Goal: Task Accomplishment & Management: Manage account settings

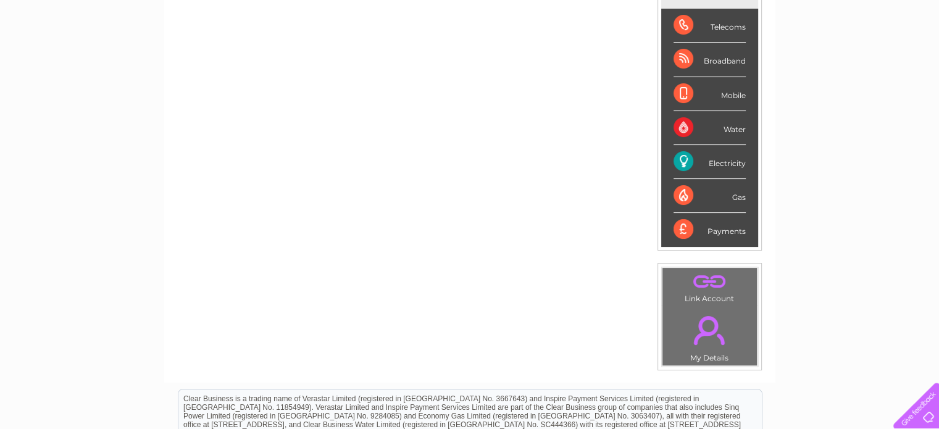
scroll to position [210, 0]
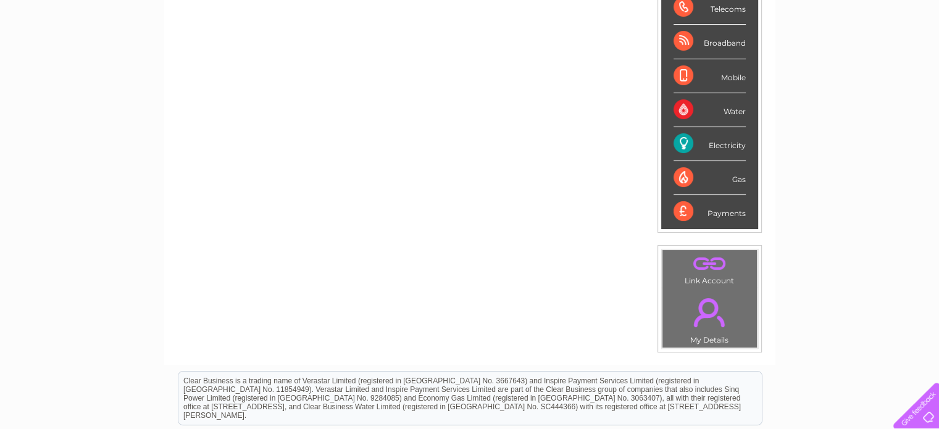
click at [709, 317] on link "." at bounding box center [709, 312] width 88 height 43
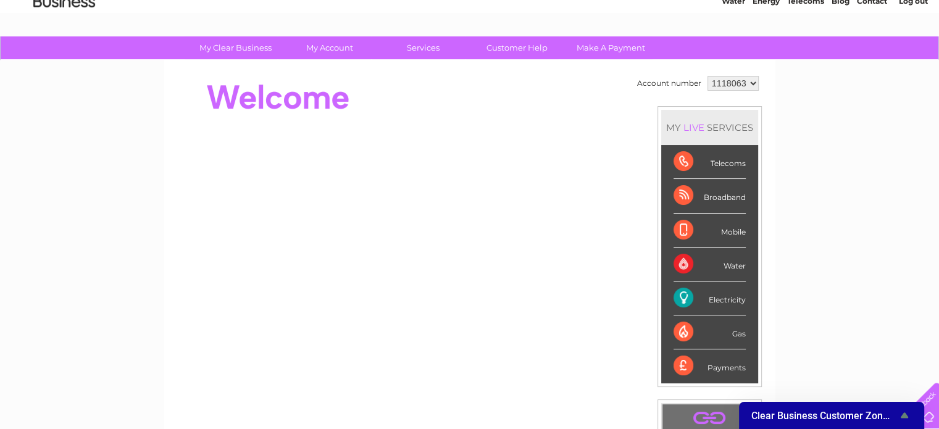
scroll to position [51, 0]
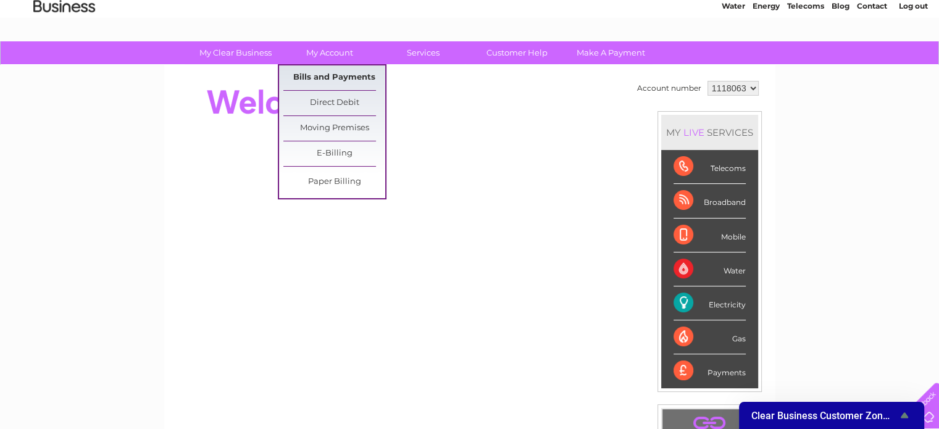
click at [333, 81] on link "Bills and Payments" at bounding box center [334, 77] width 102 height 25
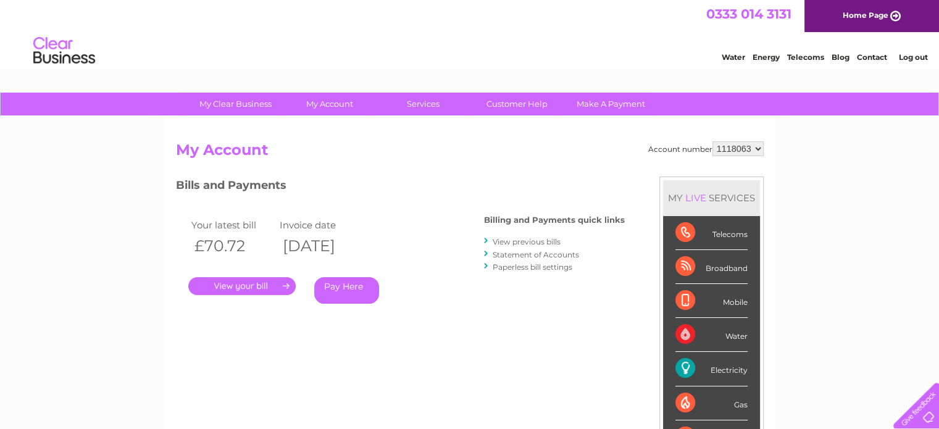
click at [530, 254] on link "Statement of Accounts" at bounding box center [536, 254] width 86 height 9
click at [263, 284] on link "." at bounding box center [241, 286] width 107 height 18
